Goal: Transaction & Acquisition: Purchase product/service

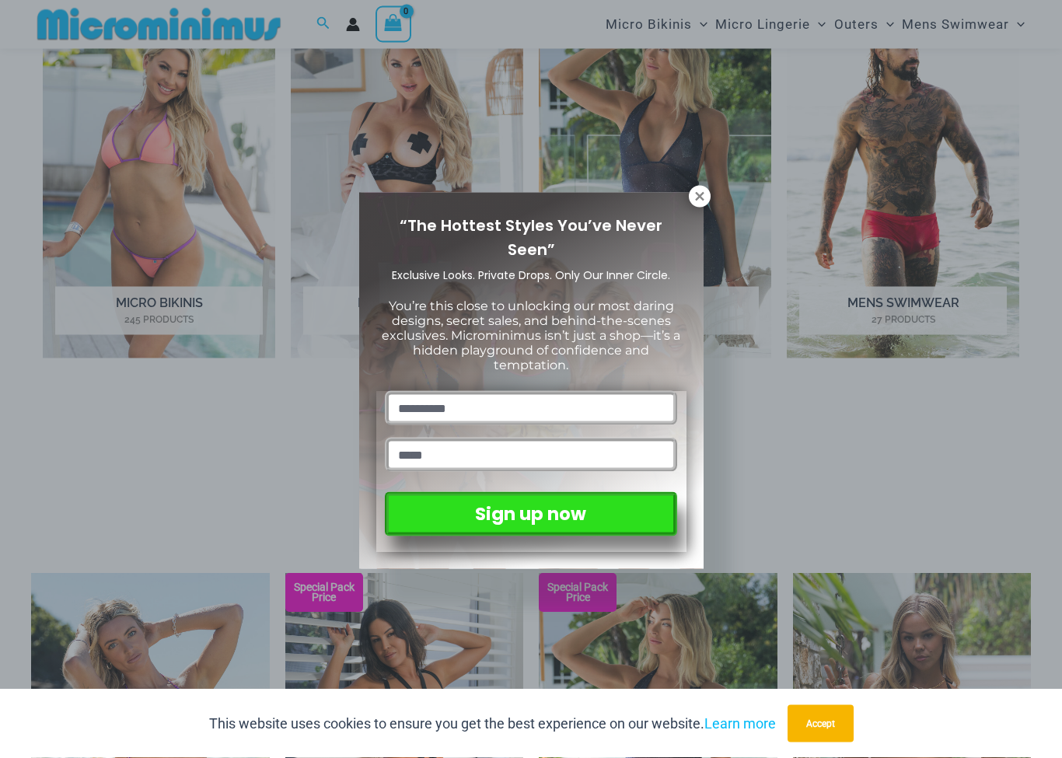
click at [697, 195] on icon at bounding box center [700, 197] width 14 height 14
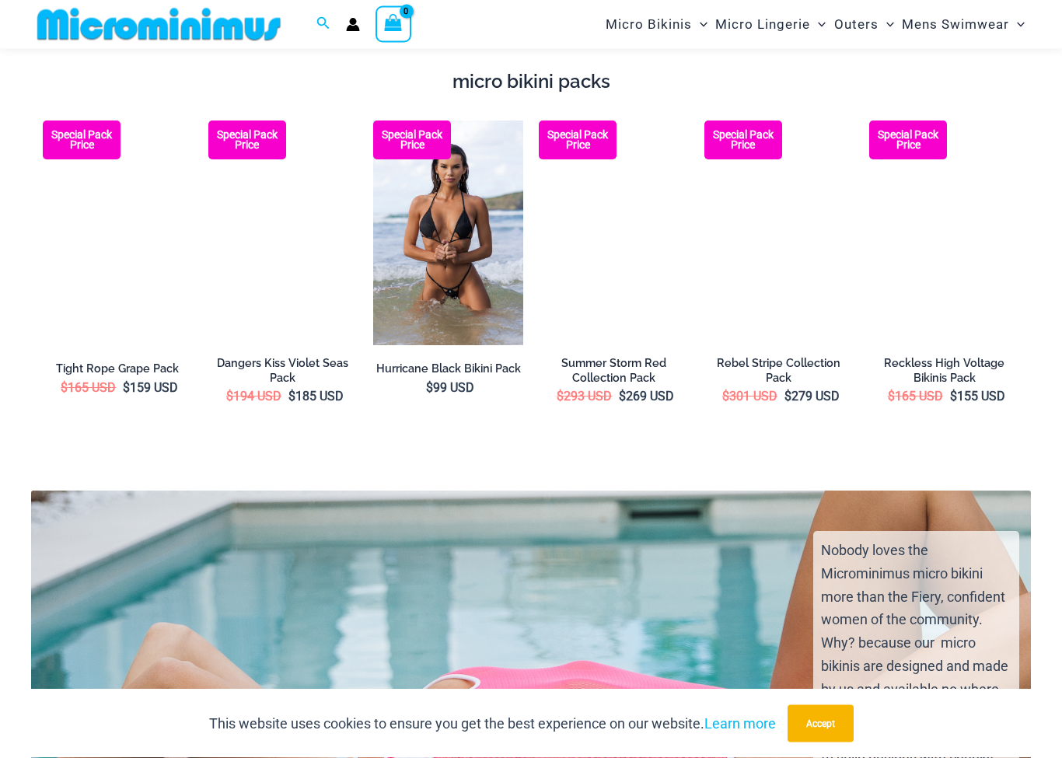
scroll to position [2083, 0]
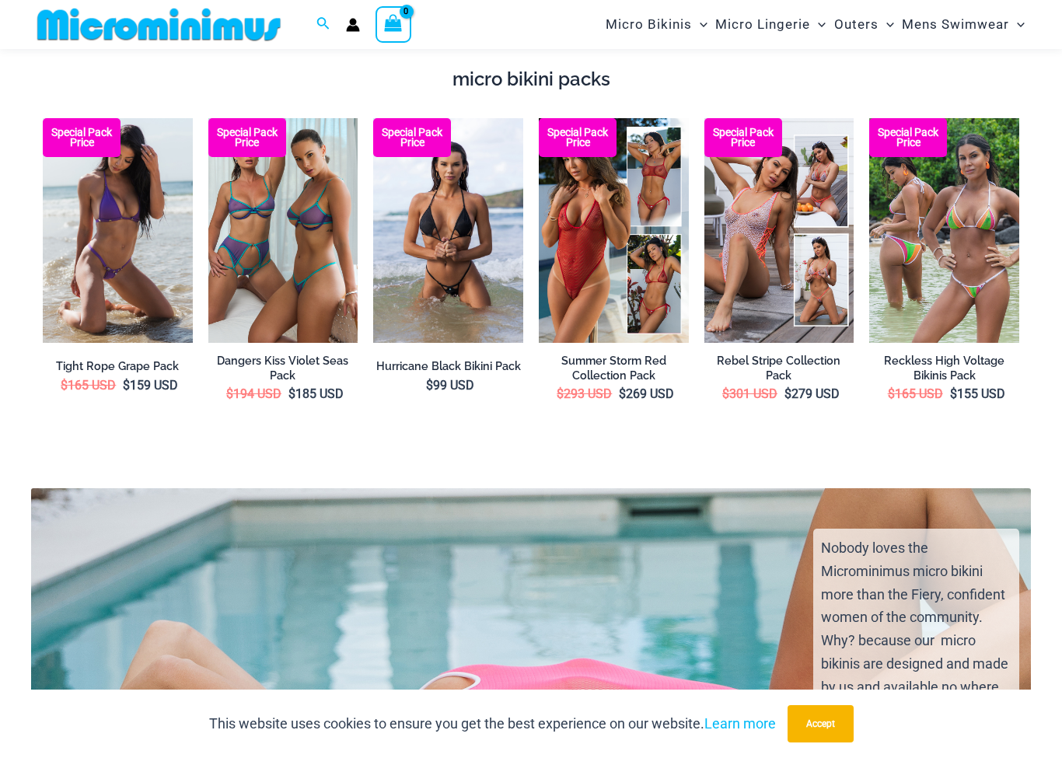
click at [208, 118] on img at bounding box center [208, 118] width 0 height 0
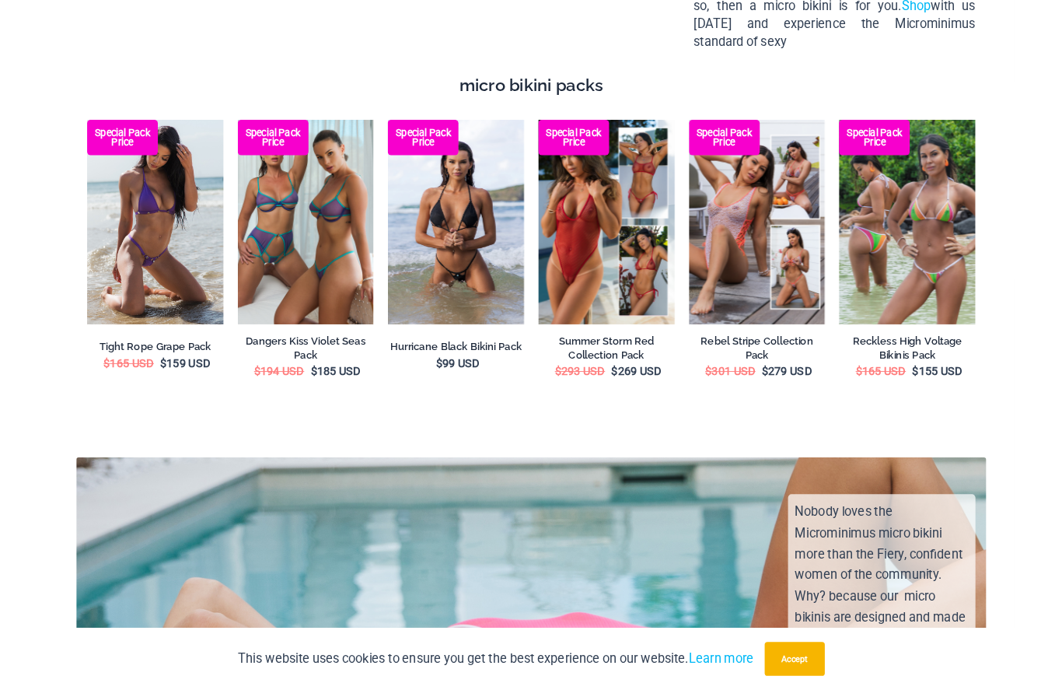
scroll to position [2117, 0]
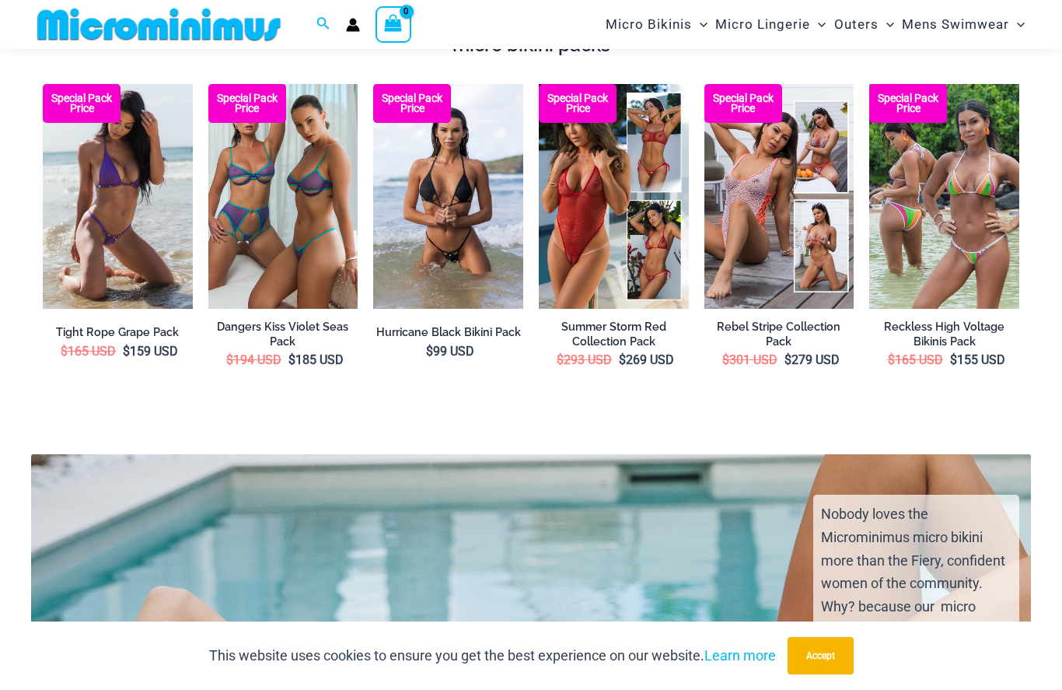
click at [705, 84] on img at bounding box center [705, 84] width 0 height 0
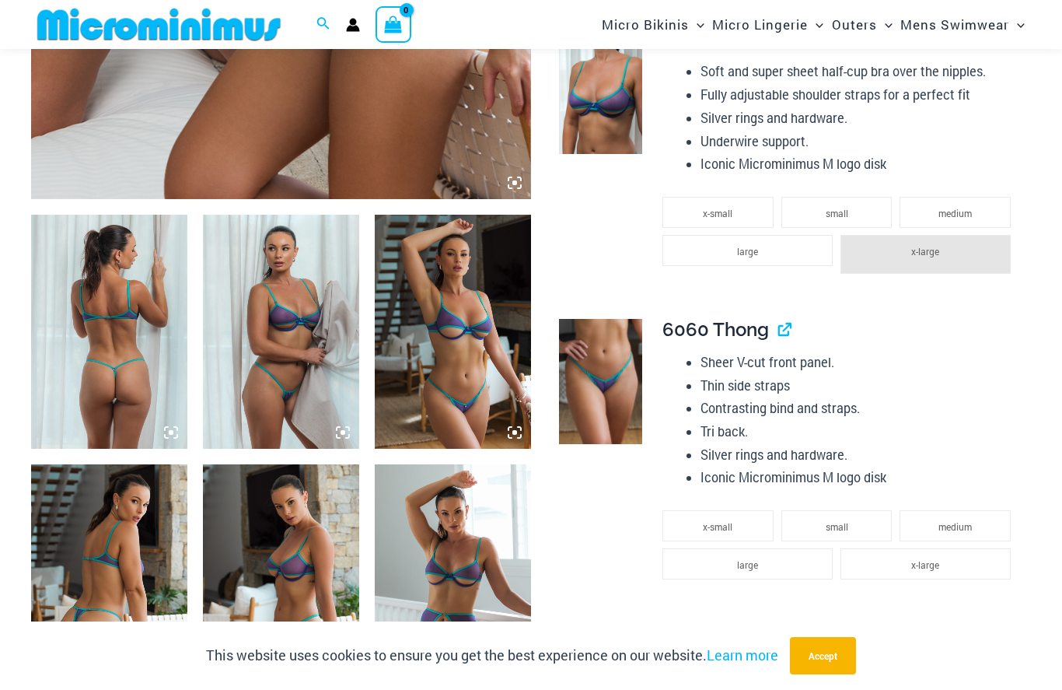
scroll to position [653, 0]
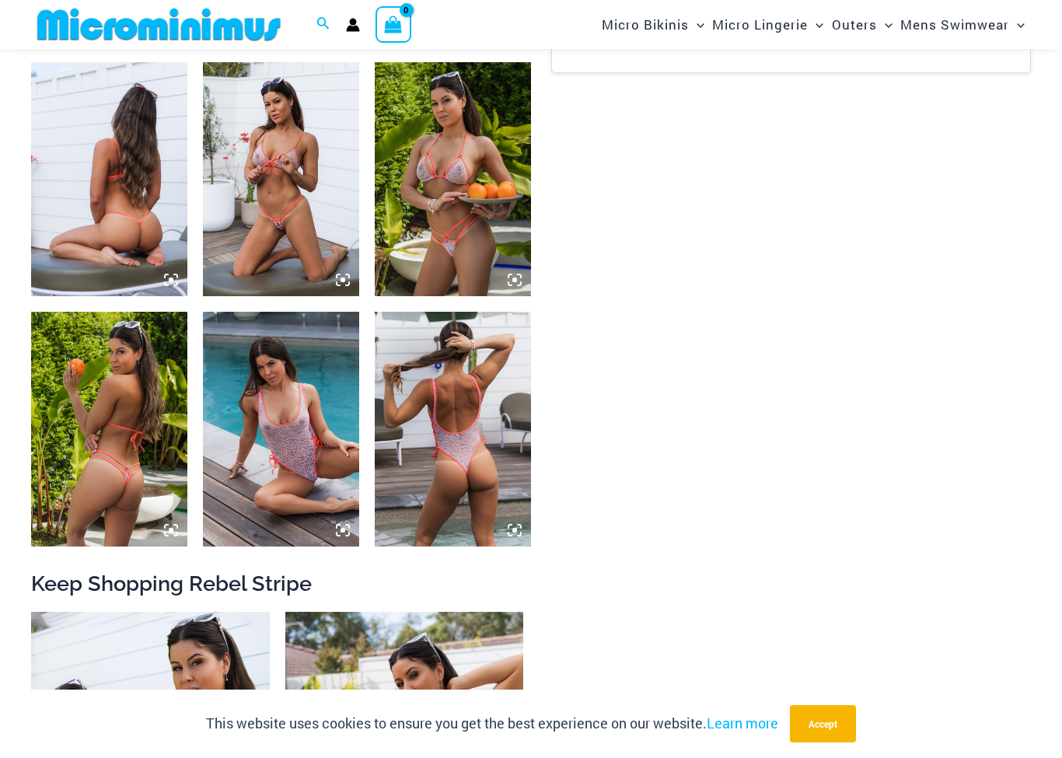
scroll to position [842, 0]
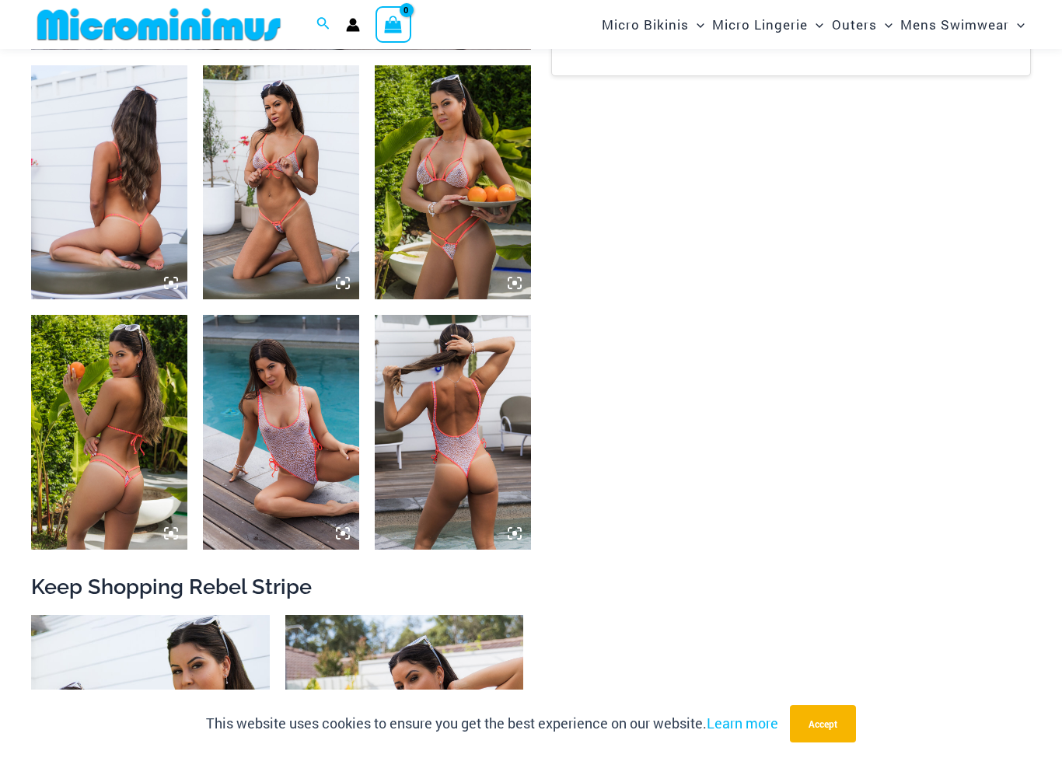
click at [233, 168] on img at bounding box center [281, 182] width 156 height 234
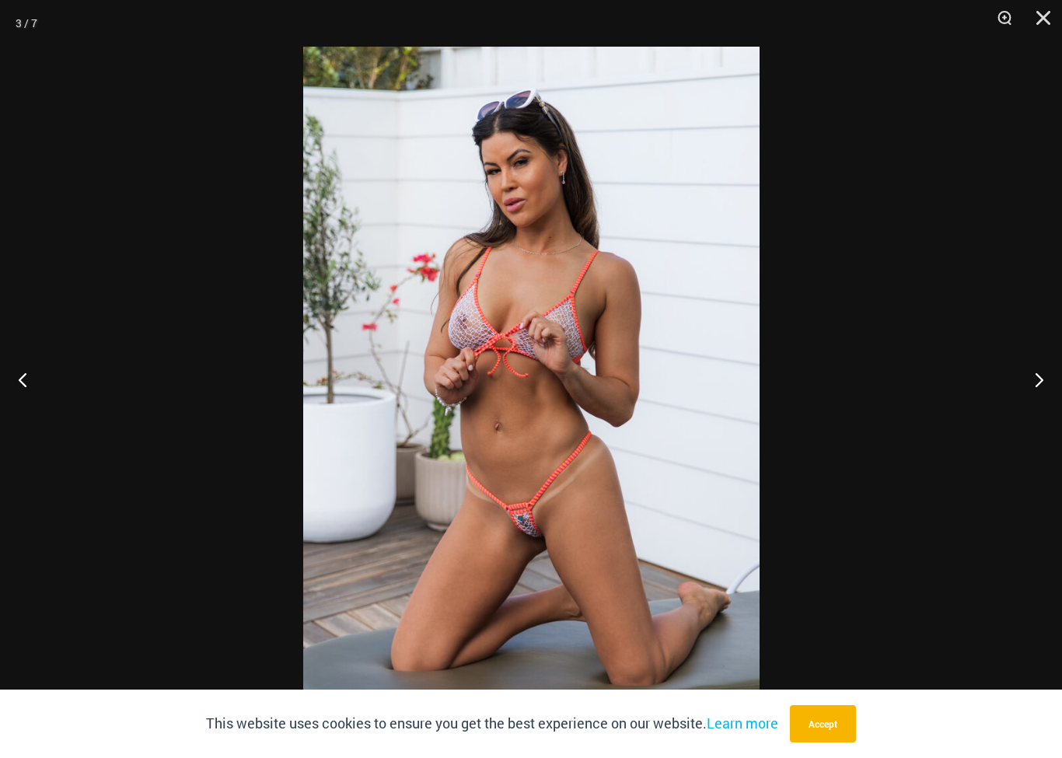
click at [1037, 18] on button "Close" at bounding box center [1038, 23] width 39 height 47
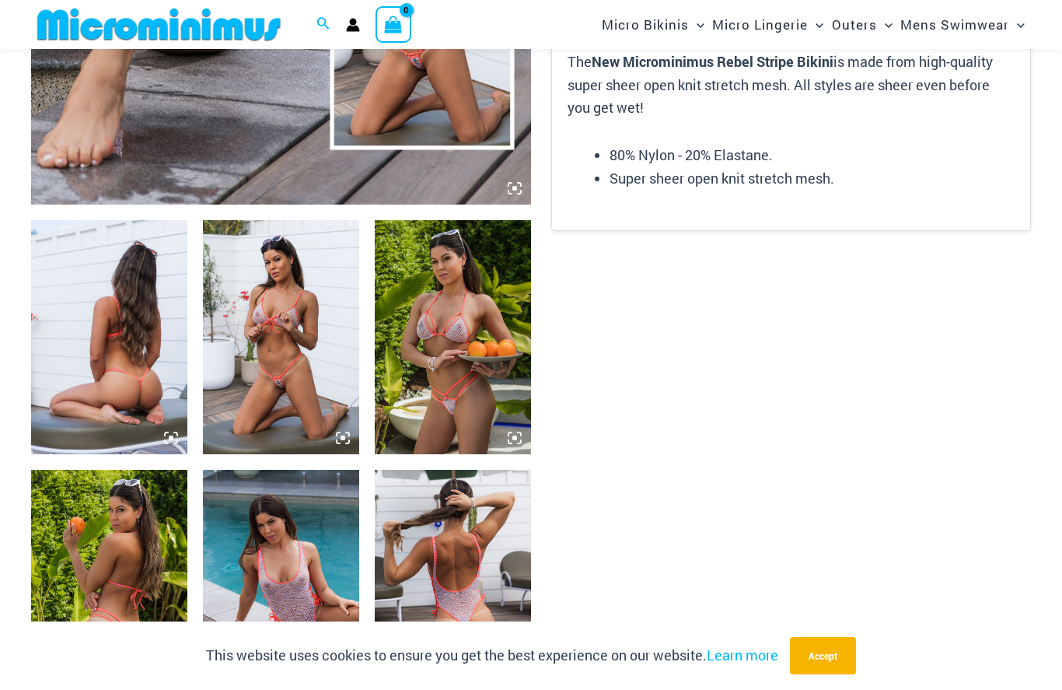
scroll to position [688, 0]
